Goal: Task Accomplishment & Management: Complete application form

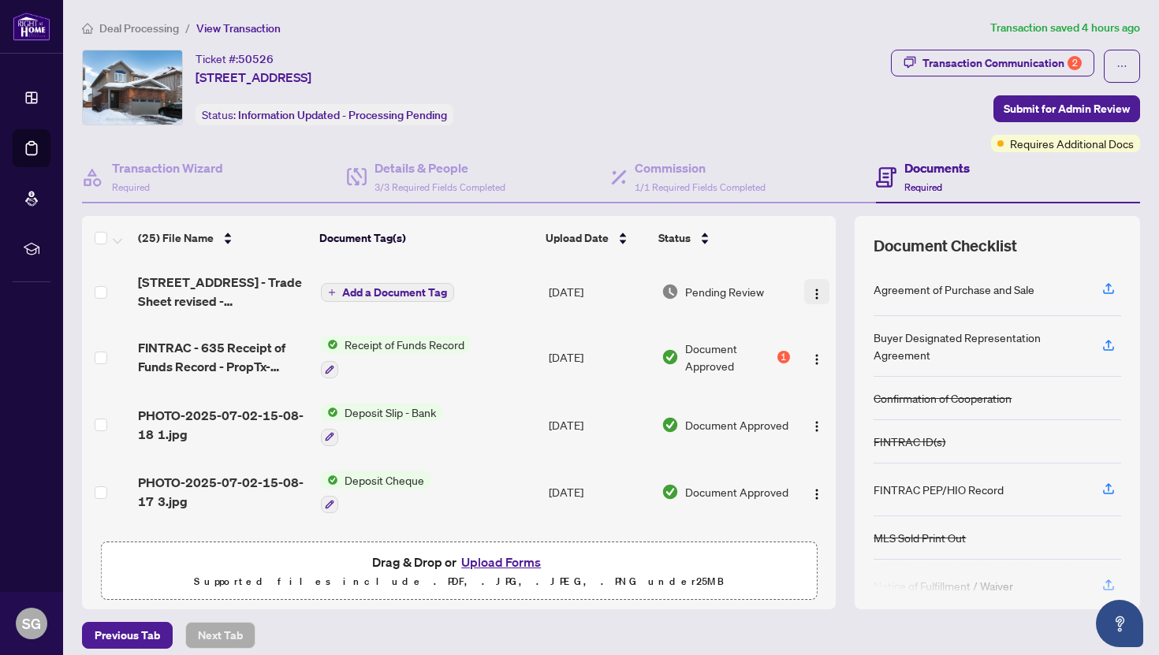
click at [814, 291] on img "button" at bounding box center [816, 294] width 13 height 13
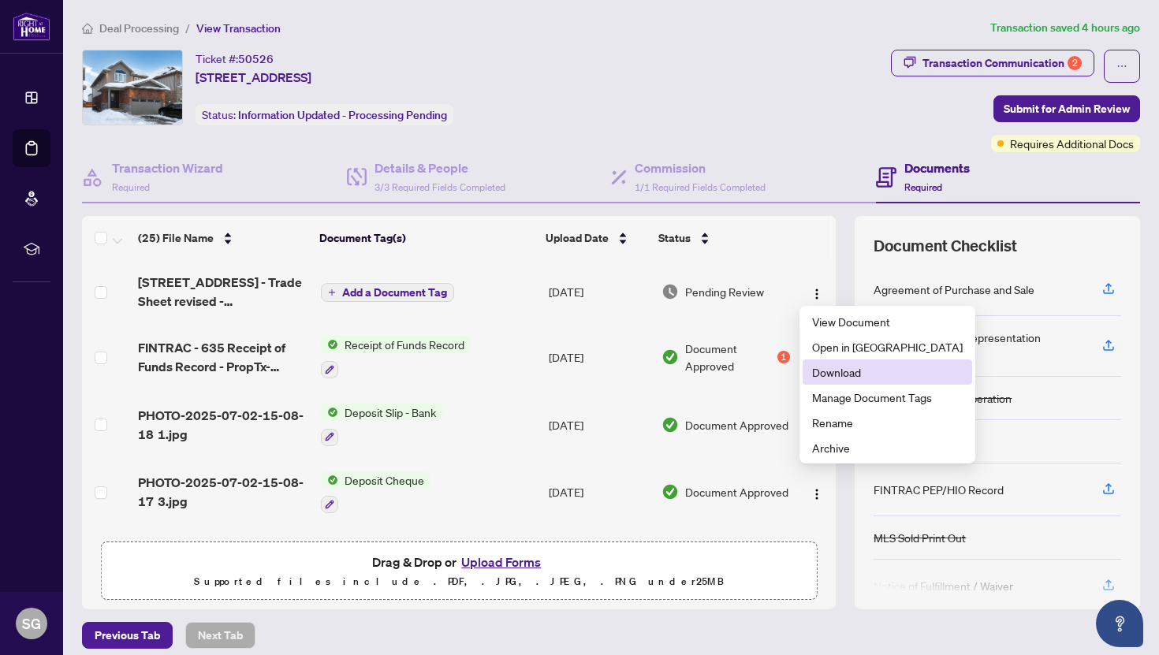
click at [835, 376] on span "Download" at bounding box center [887, 371] width 151 height 17
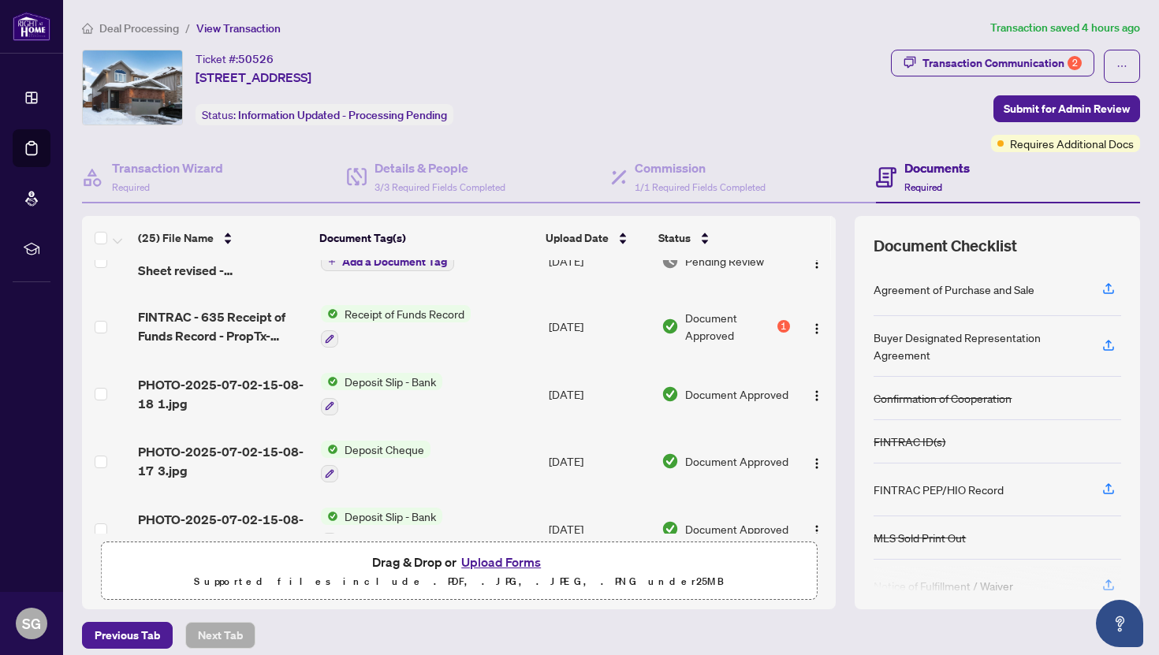
scroll to position [25, 0]
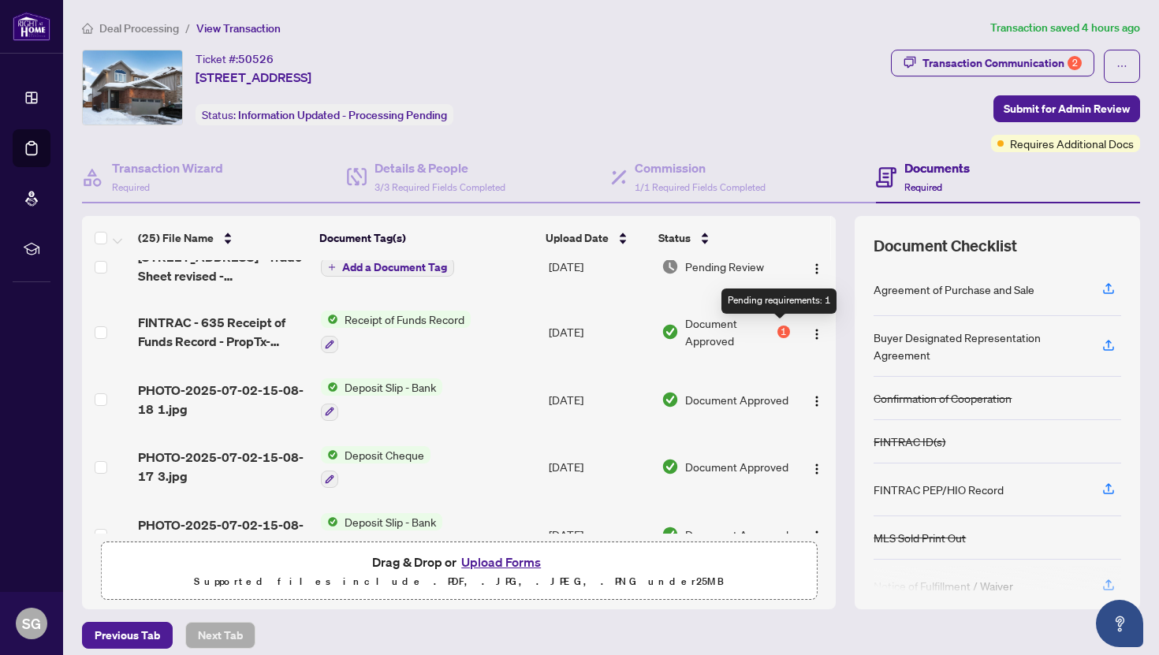
click at [779, 335] on div "1" at bounding box center [783, 332] width 13 height 13
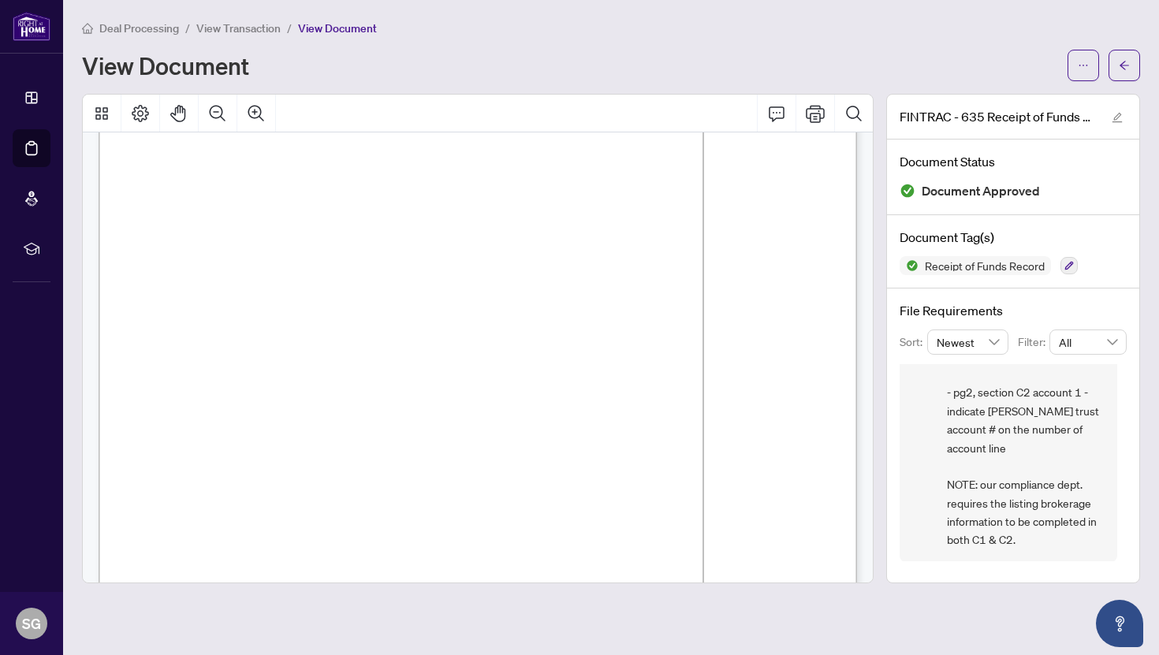
scroll to position [1077, 0]
click at [1126, 66] on icon "arrow-left" at bounding box center [1124, 65] width 11 height 11
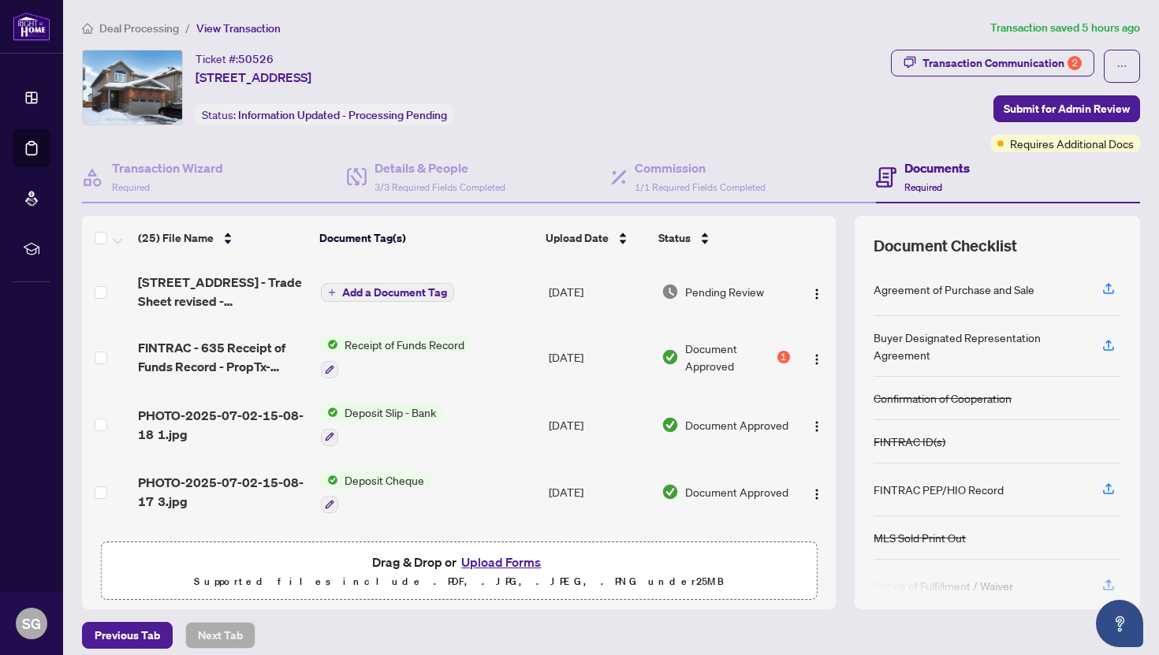
click at [463, 554] on button "Upload Forms" at bounding box center [500, 562] width 89 height 20
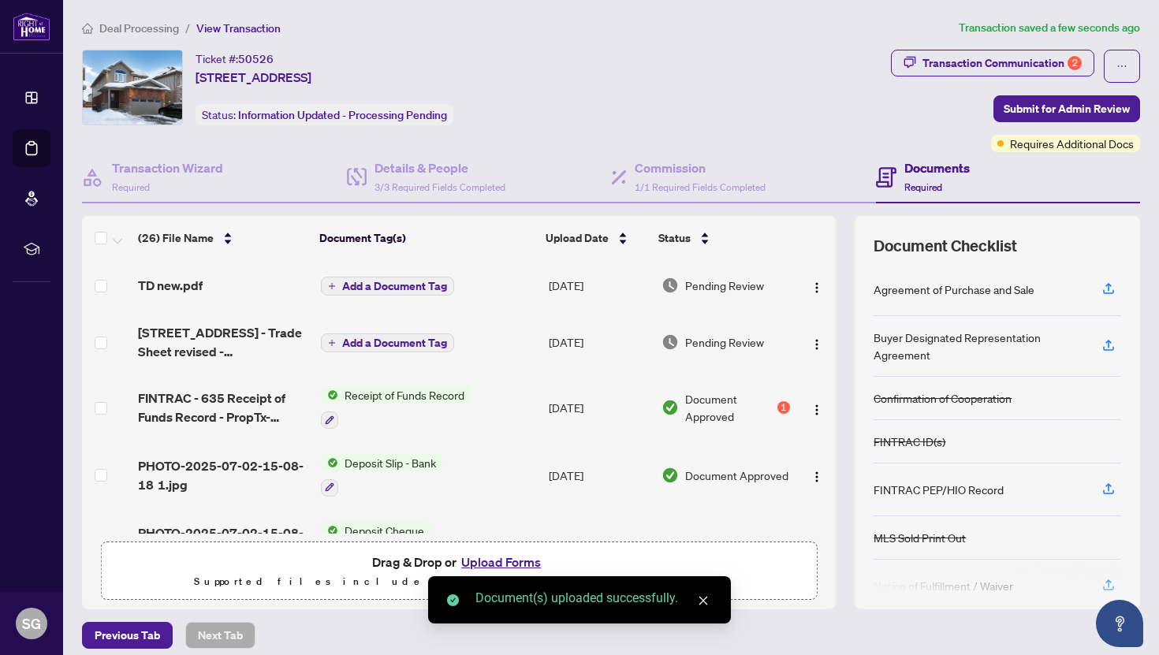
click at [500, 563] on button "Upload Forms" at bounding box center [500, 562] width 89 height 20
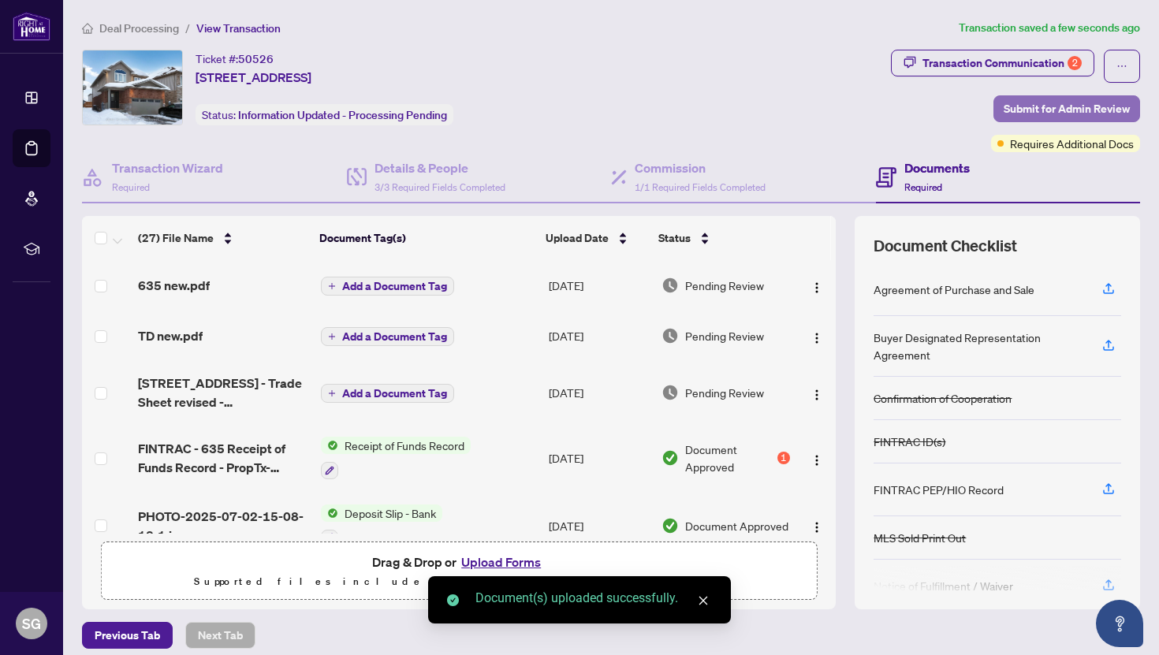
click at [1063, 104] on span "Submit for Admin Review" at bounding box center [1067, 108] width 126 height 25
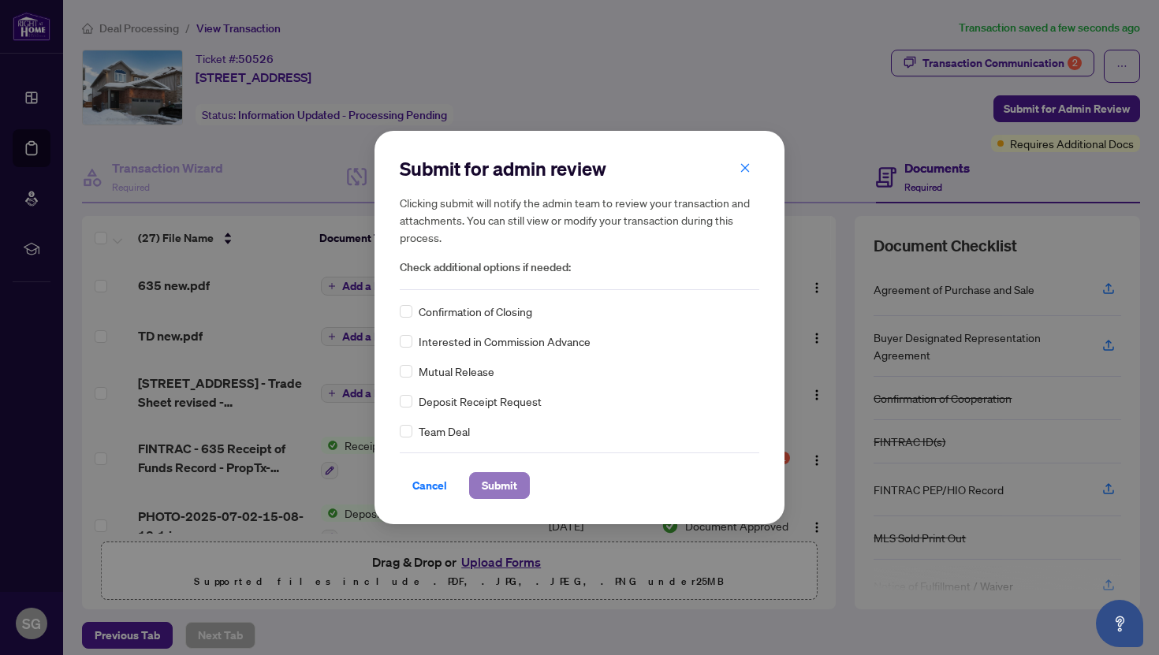
click at [505, 490] on span "Submit" at bounding box center [499, 485] width 35 height 25
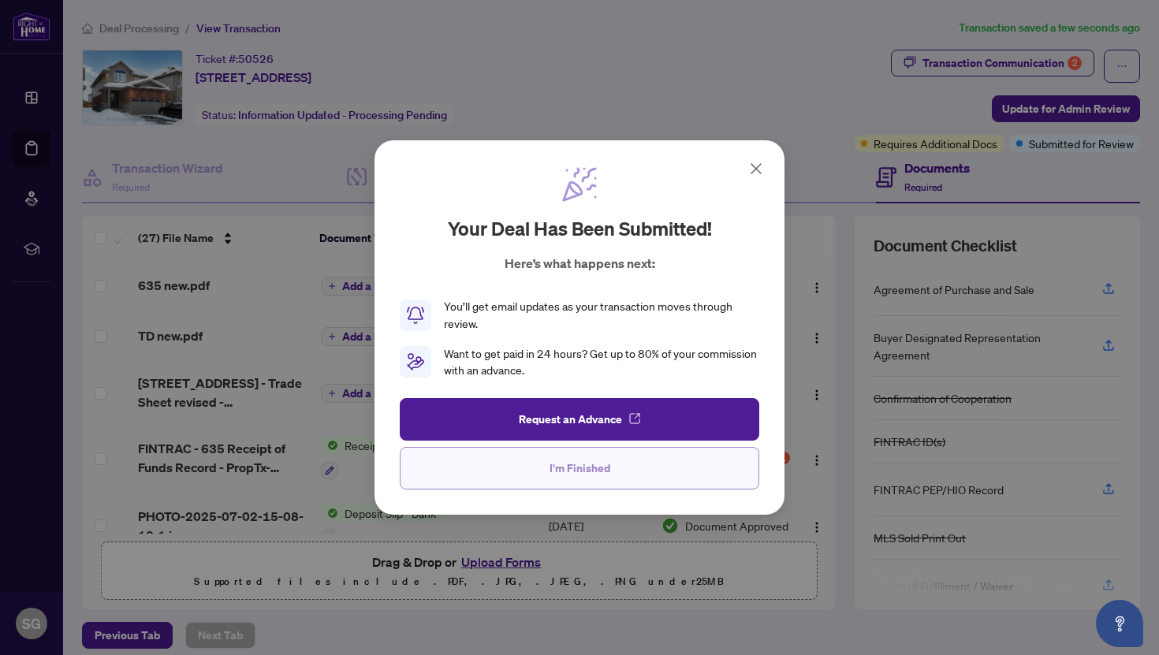
click at [544, 461] on button "I'm Finished" at bounding box center [579, 468] width 359 height 43
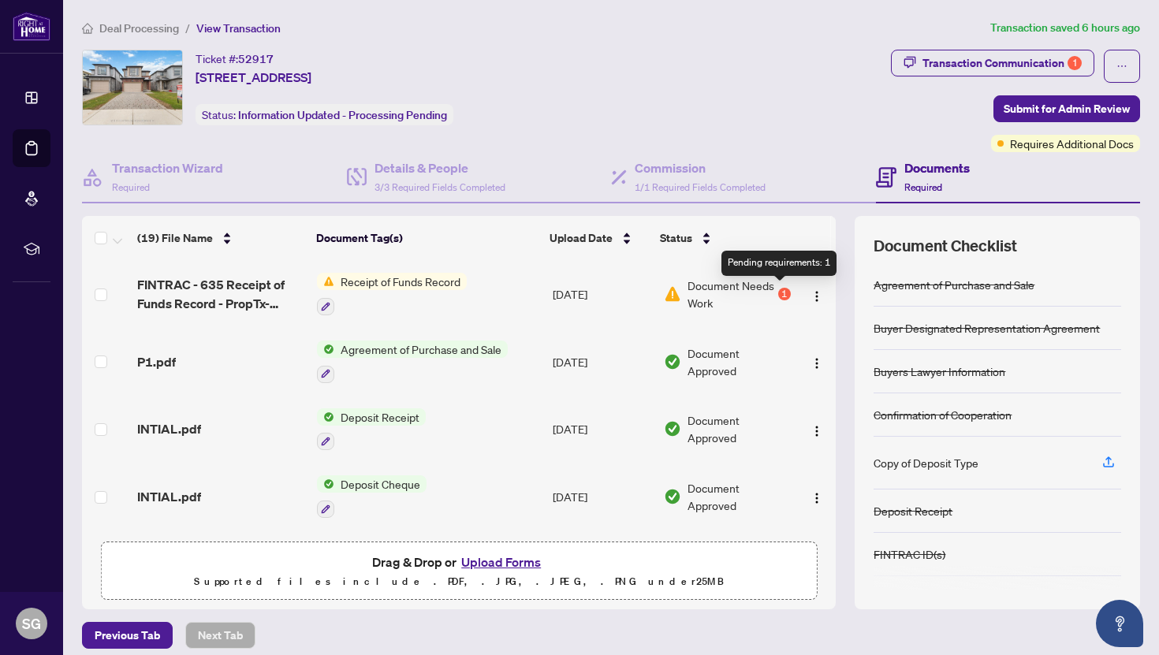
click at [779, 291] on div "1" at bounding box center [784, 294] width 13 height 13
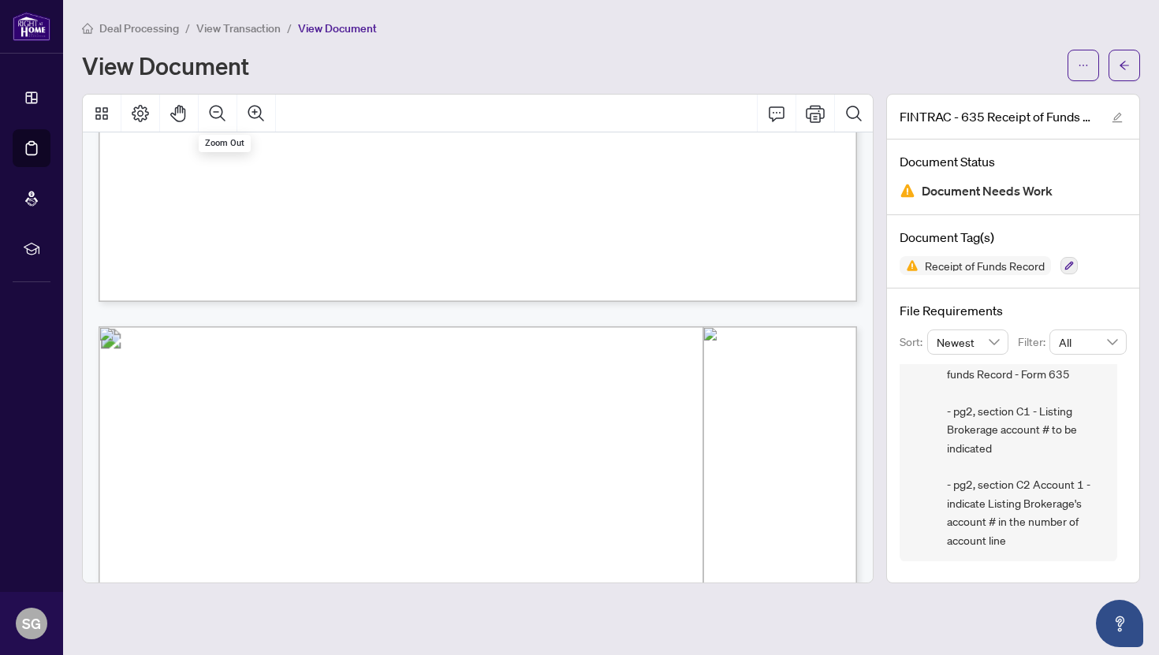
scroll to position [293, 0]
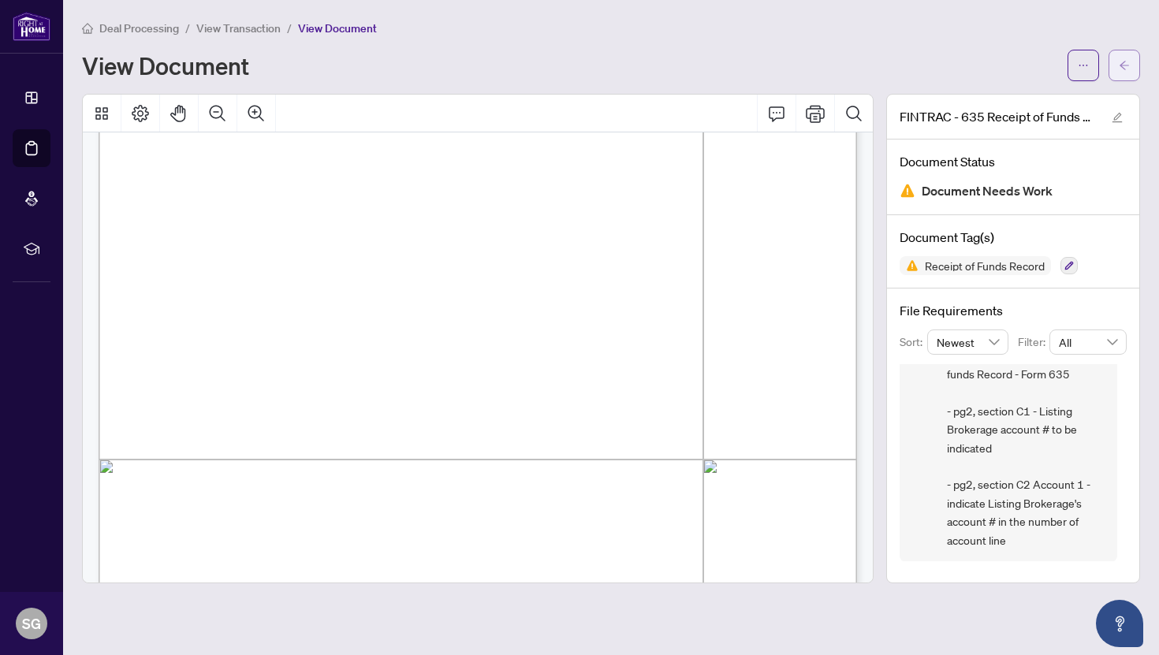
click at [1118, 62] on button "button" at bounding box center [1124, 66] width 32 height 32
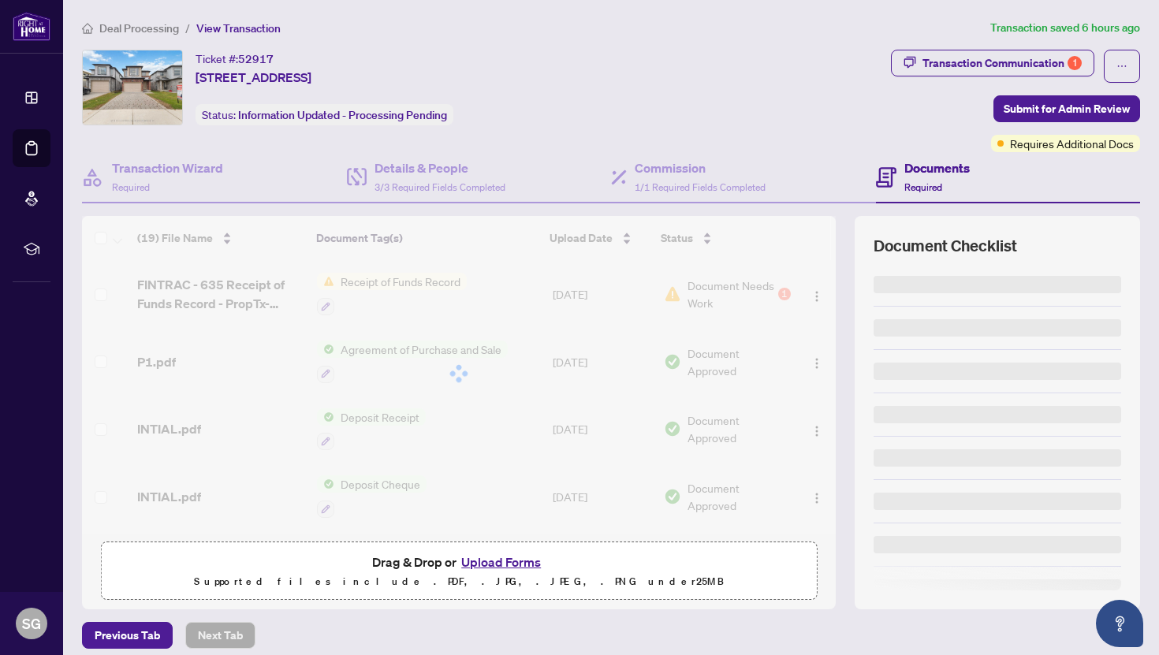
scroll to position [10, 0]
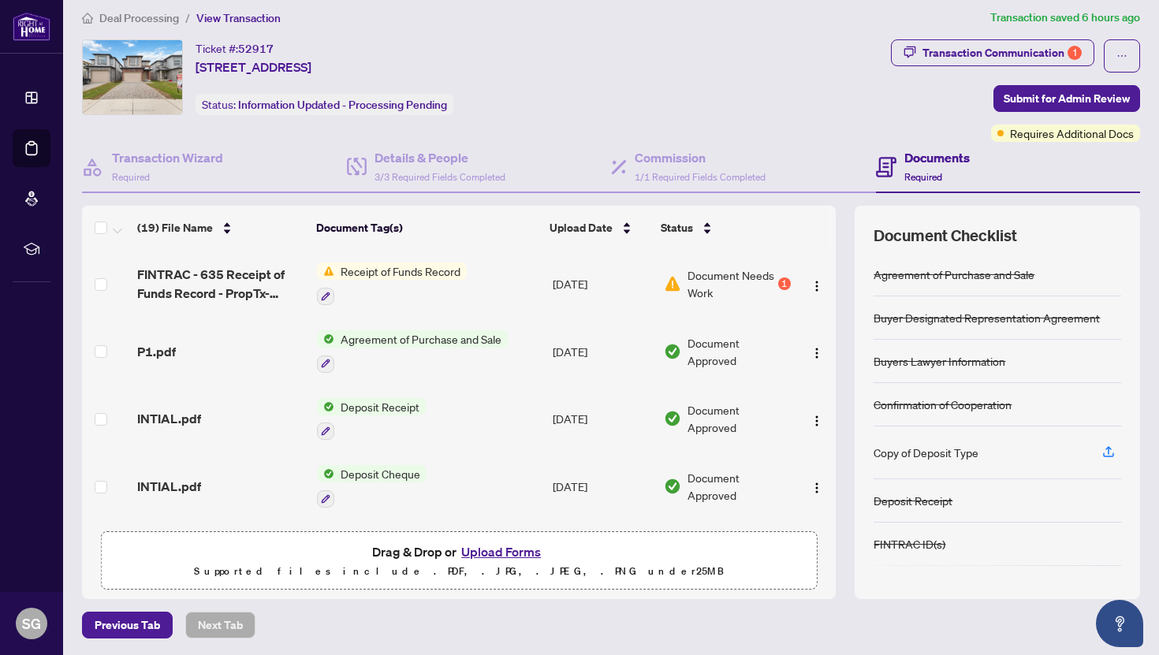
click at [519, 549] on button "Upload Forms" at bounding box center [500, 552] width 89 height 20
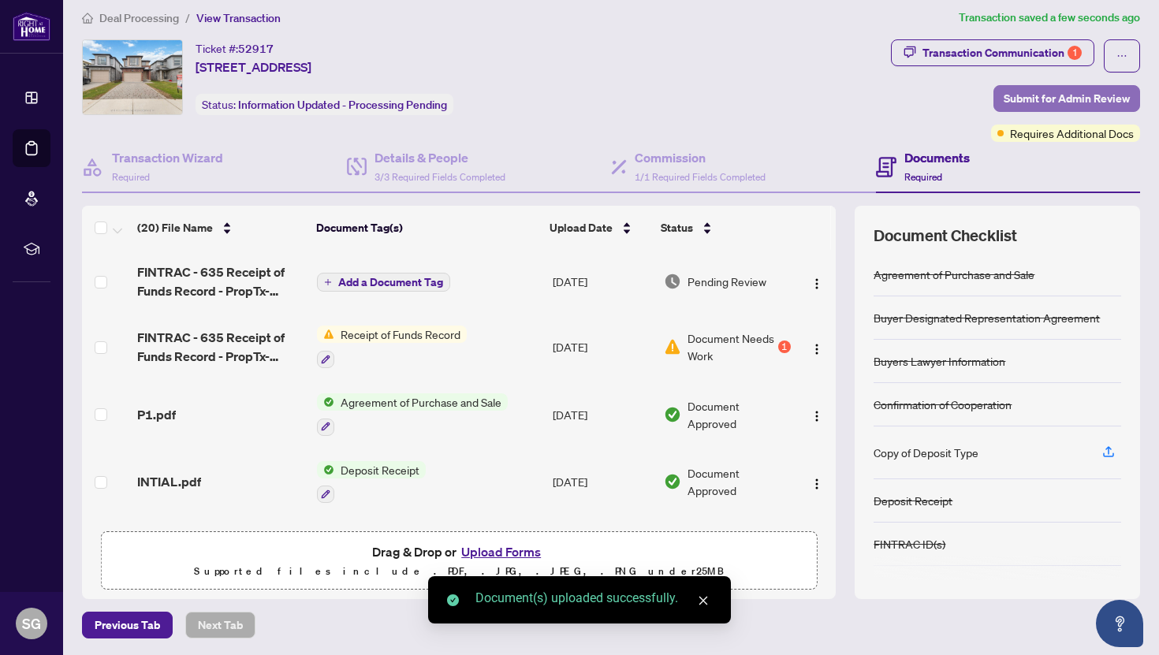
click at [1058, 91] on span "Submit for Admin Review" at bounding box center [1067, 98] width 126 height 25
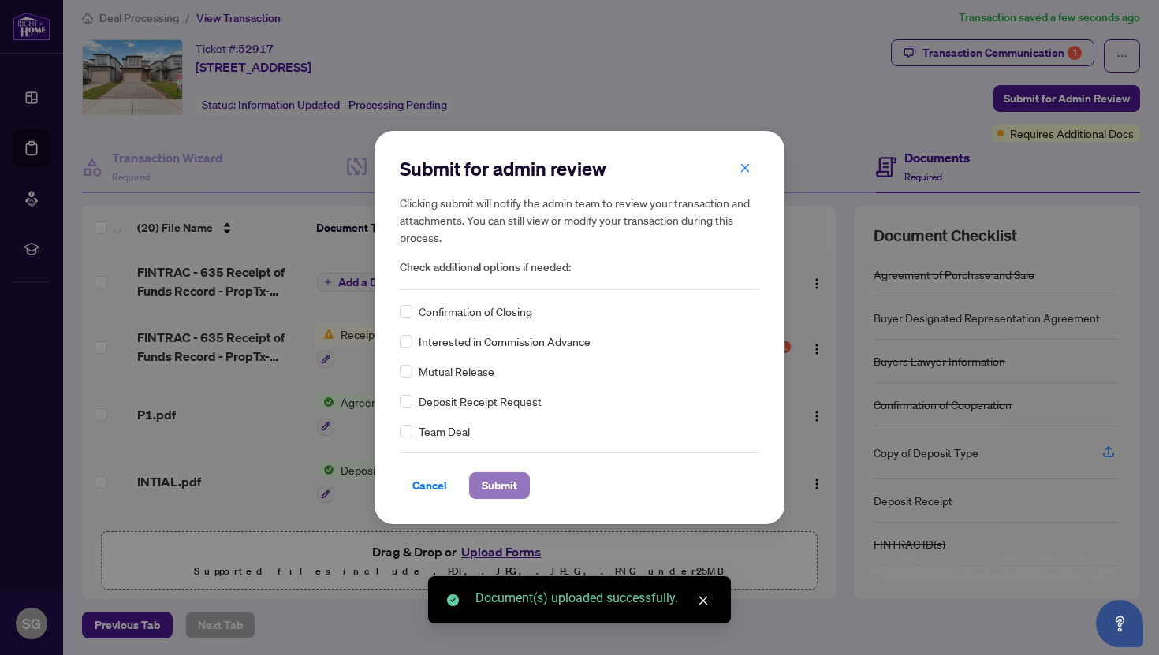
click at [499, 482] on span "Submit" at bounding box center [499, 485] width 35 height 25
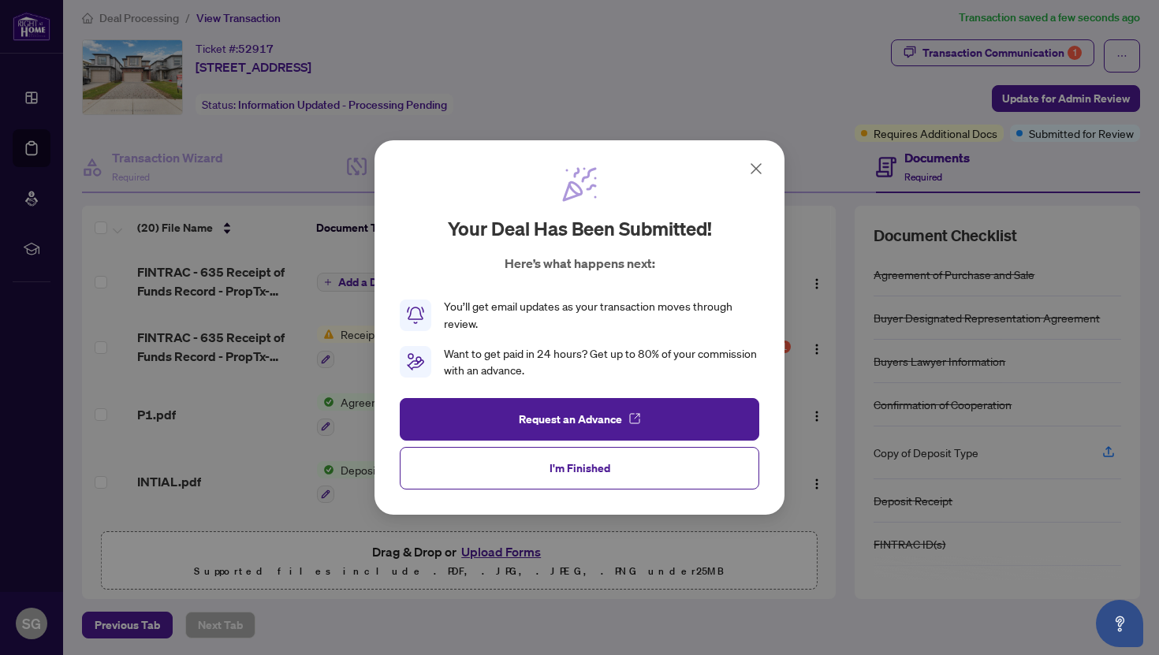
click at [499, 482] on button "I'm Finished" at bounding box center [579, 468] width 359 height 43
